Goal: Task Accomplishment & Management: Manage account settings

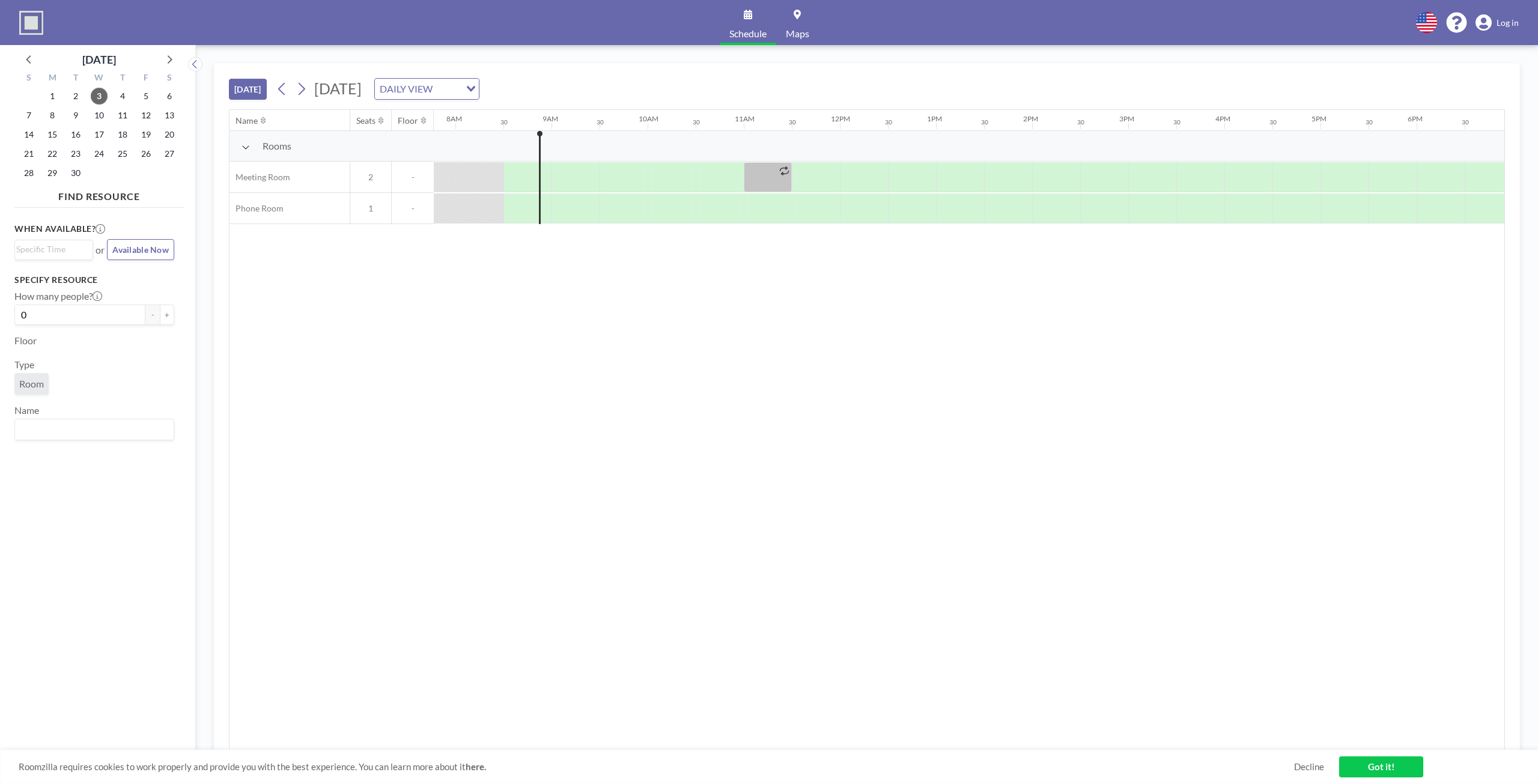
scroll to position [0, 769]
click at [527, 174] on div at bounding box center [524, 177] width 11 height 30
click at [537, 174] on div at bounding box center [554, 177] width 48 height 30
click at [1496, 25] on link "Log in" at bounding box center [1497, 23] width 44 height 17
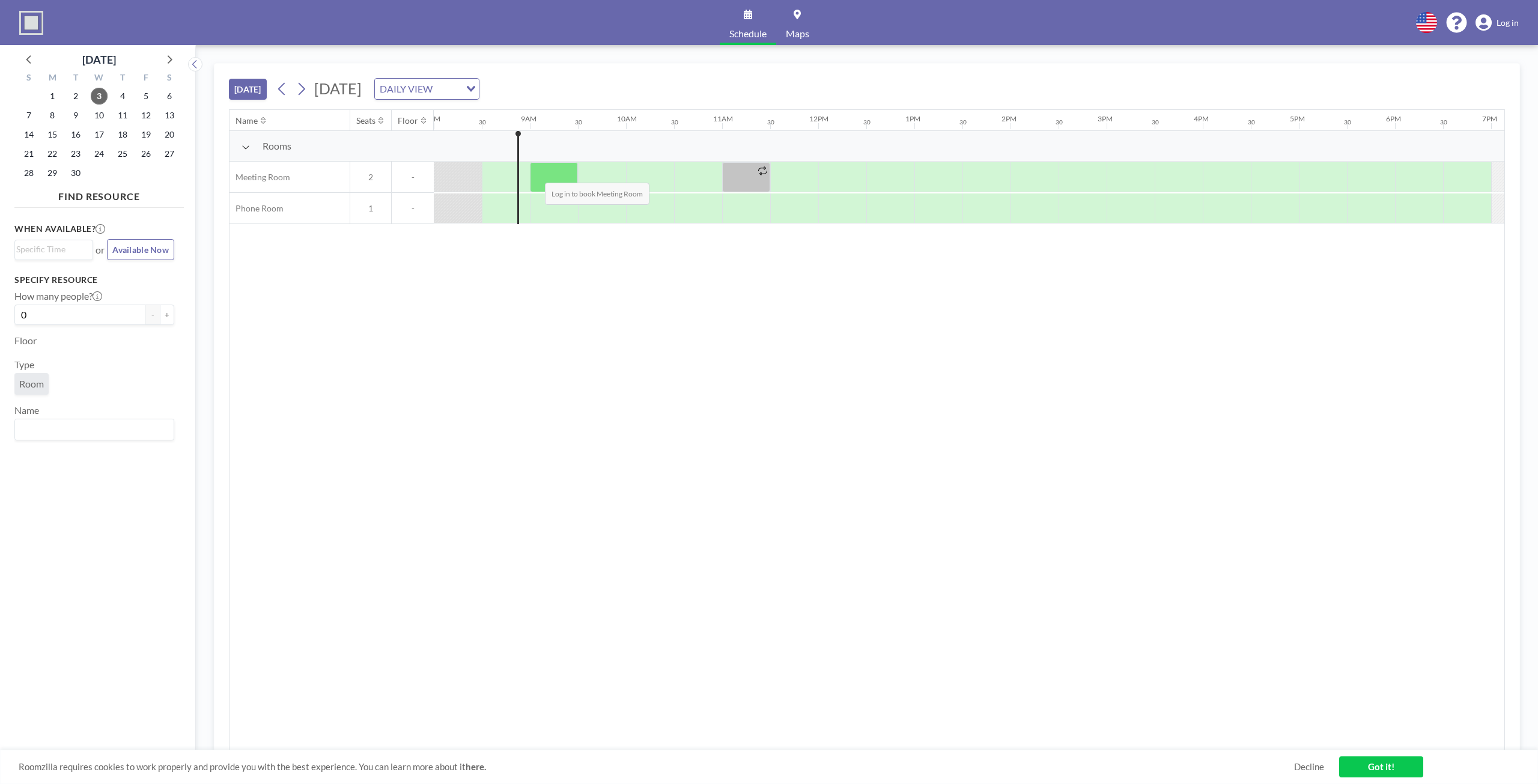
click at [536, 173] on div at bounding box center [554, 177] width 48 height 30
click at [1364, 771] on link "Got it!" at bounding box center [1381, 766] width 84 height 21
click at [1513, 25] on span "Log in" at bounding box center [1507, 23] width 22 height 11
